Goal: Navigation & Orientation: Find specific page/section

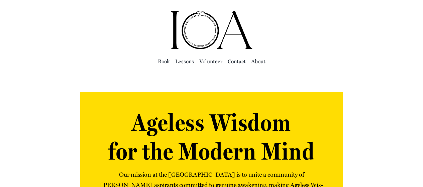
scroll to position [67, 0]
click at [164, 63] on span "Book" at bounding box center [164, 61] width 12 height 9
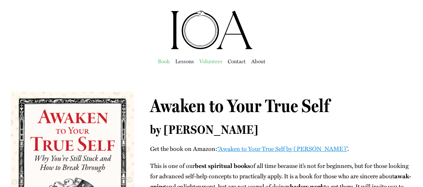
click at [215, 61] on span "Vol­un­teer" at bounding box center [210, 61] width 23 height 9
